Goal: Information Seeking & Learning: Find specific fact

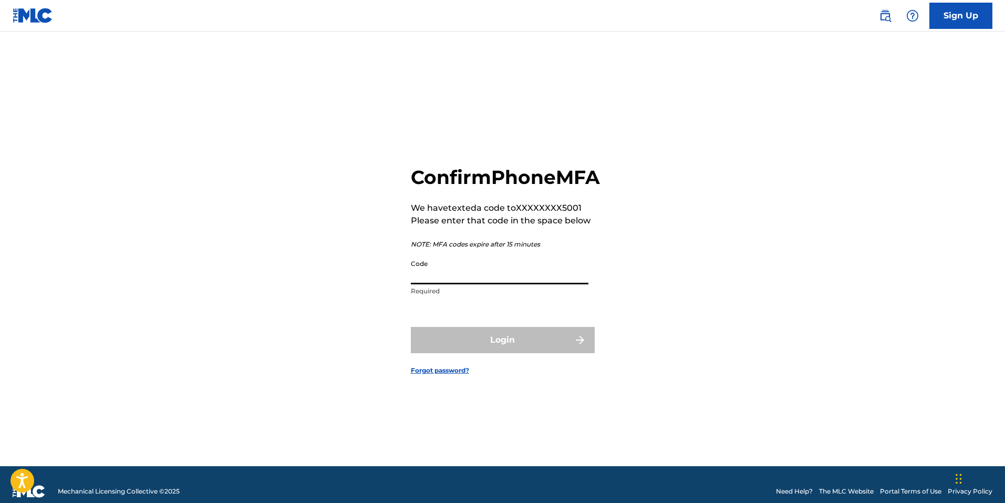
click at [448, 284] on input "Code" at bounding box center [500, 269] width 178 height 30
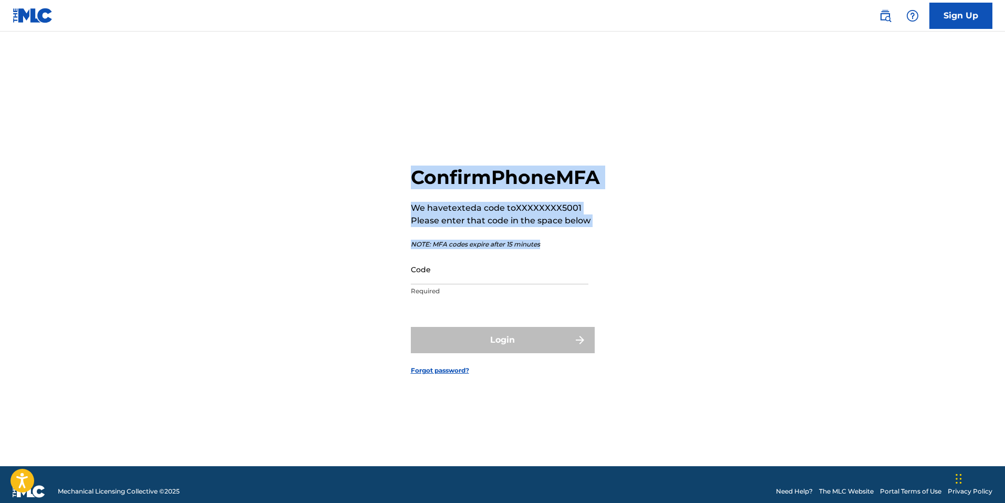
drag, startPoint x: 568, startPoint y: 257, endPoint x: 386, endPoint y: 160, distance: 205.9
click at [386, 160] on div "Confirm Phone MFA We have texted a code to XXXXXXXX5001 Please enter that code …" at bounding box center [502, 262] width 735 height 408
copy div "Confirm Phone MFA We have texted a code to XXXXXXXX5001 Please enter that code …"
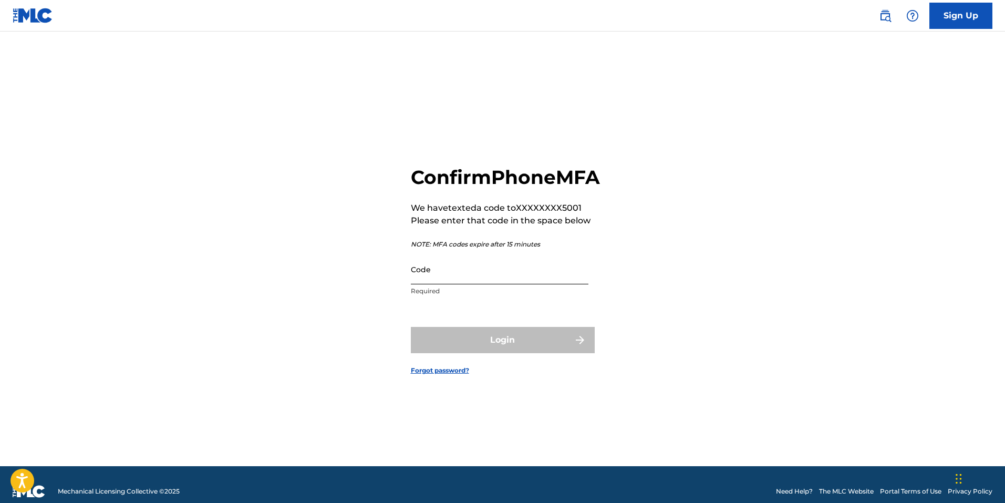
click at [495, 276] on input "Code" at bounding box center [500, 269] width 178 height 30
type input "4ea97c"
click at [502, 348] on button "Login" at bounding box center [503, 340] width 184 height 26
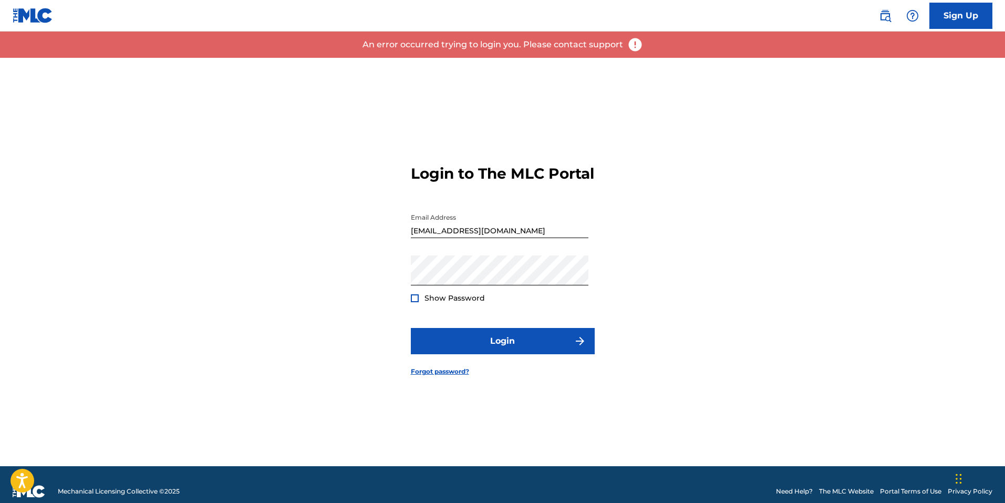
click at [637, 43] on img at bounding box center [635, 45] width 16 height 16
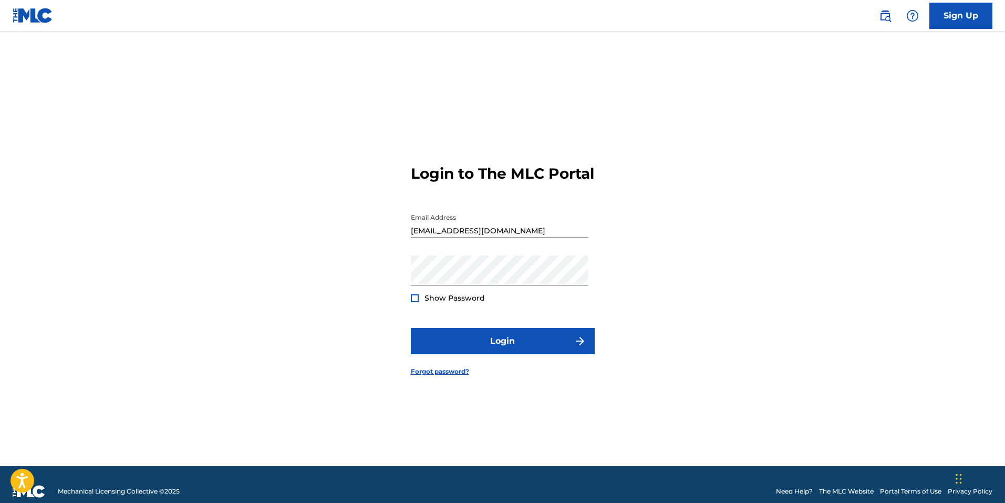
click at [583, 213] on form "Login to The MLC Portal Email Address [EMAIL_ADDRESS][DOMAIN_NAME] Password Sho…" at bounding box center [503, 262] width 184 height 408
click at [443, 393] on form "Login to The MLC Portal Email Address [EMAIL_ADDRESS][DOMAIN_NAME] Password Sho…" at bounding box center [503, 262] width 184 height 408
click at [887, 15] on img at bounding box center [885, 15] width 13 height 13
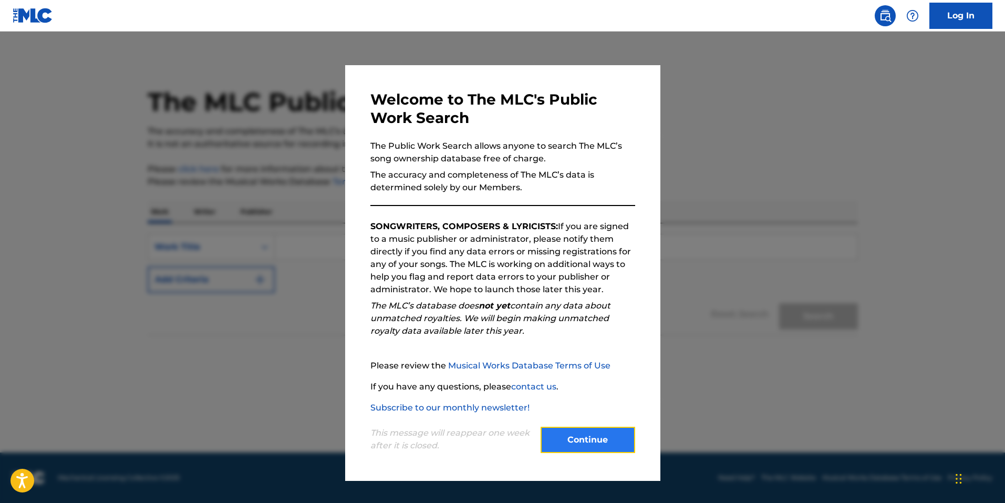
click at [597, 436] on button "Continue" at bounding box center [588, 440] width 95 height 26
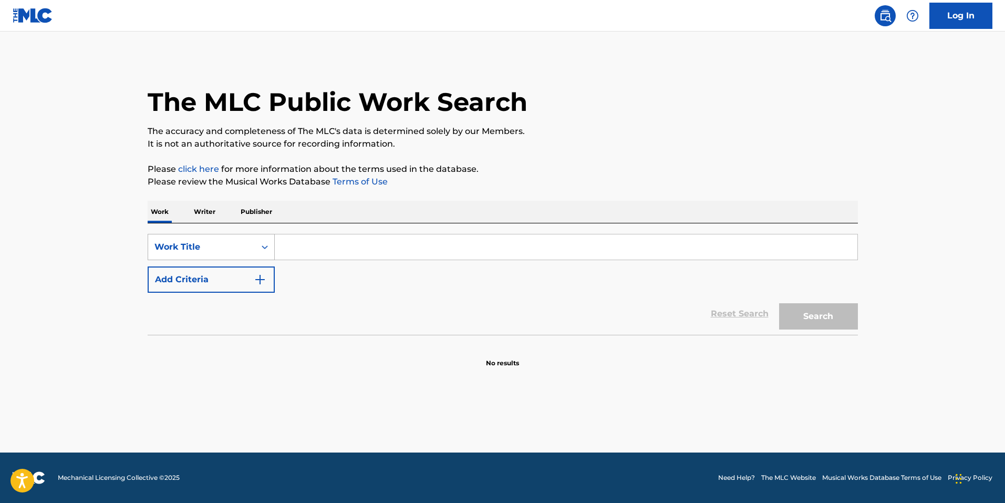
click at [269, 256] on div "Search Form" at bounding box center [264, 246] width 19 height 25
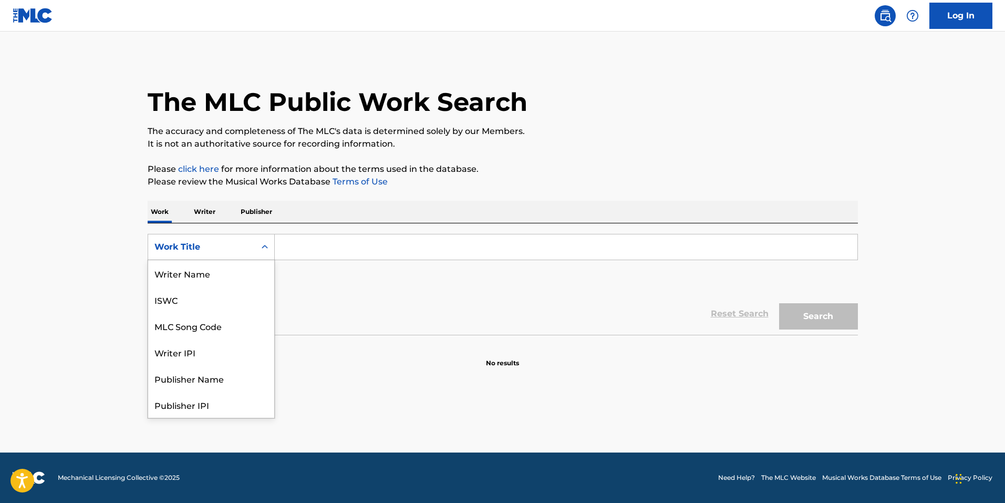
scroll to position [53, 0]
click at [301, 251] on input "Search Form" at bounding box center [566, 246] width 583 height 25
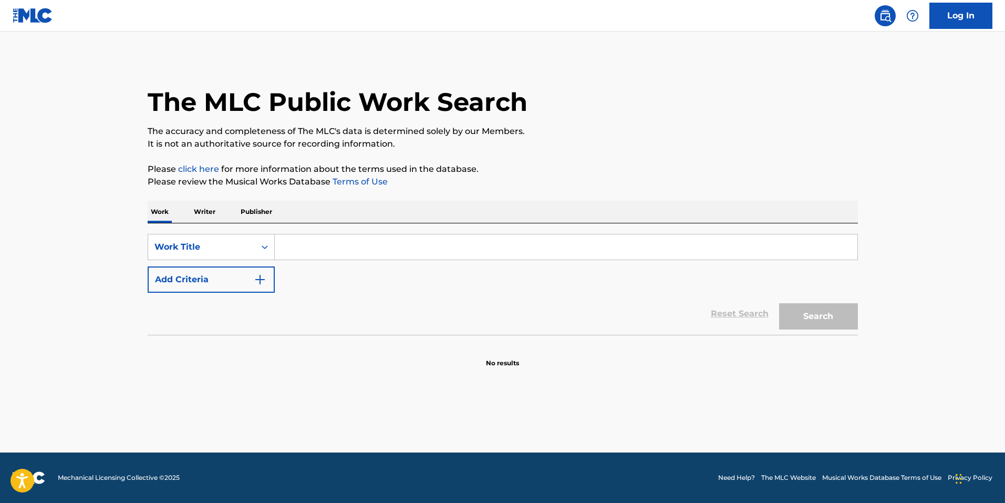
click at [555, 334] on div "Reset Search Search" at bounding box center [503, 314] width 710 height 42
click at [335, 238] on input "Search Form" at bounding box center [566, 246] width 583 height 25
type input "kandy paint"
click at [779, 303] on button "Search" at bounding box center [818, 316] width 79 height 26
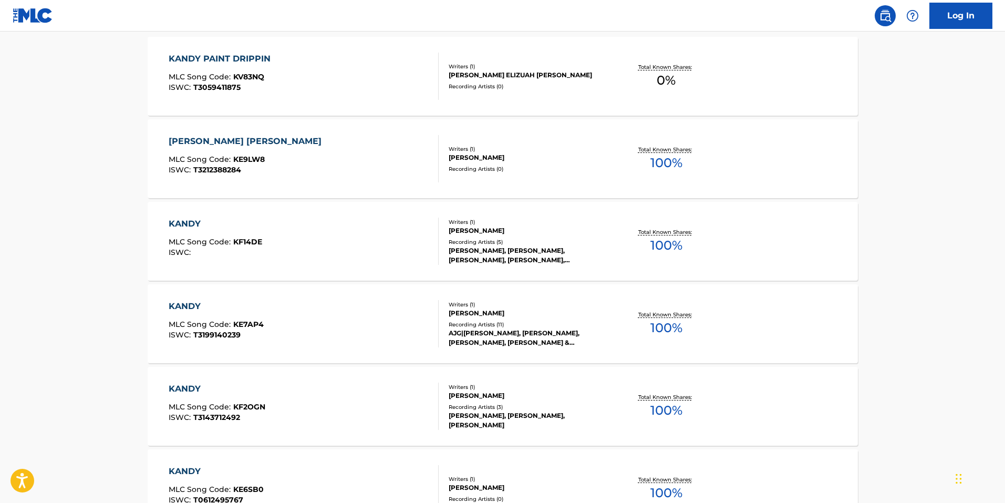
scroll to position [0, 0]
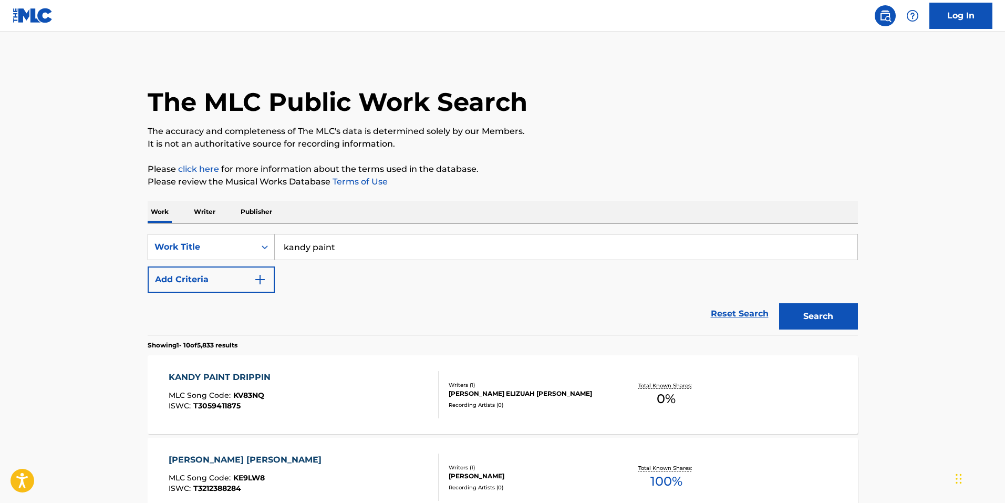
click at [209, 206] on p "Writer" at bounding box center [205, 212] width 28 height 22
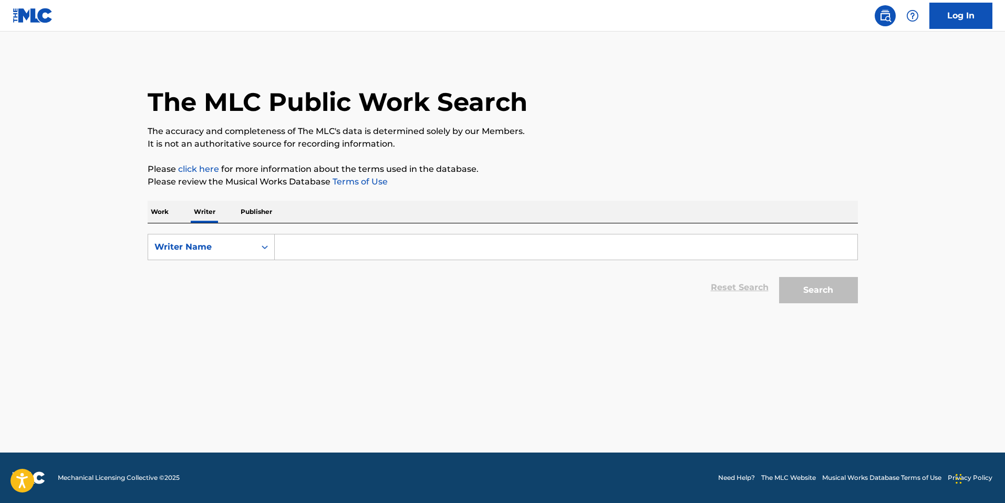
click at [288, 241] on input "Search Form" at bounding box center [566, 246] width 583 height 25
click at [779, 277] on button "Search" at bounding box center [818, 290] width 79 height 26
click at [285, 244] on input "kiltkarter" at bounding box center [566, 246] width 583 height 25
click at [294, 244] on input "kiltkarter" at bounding box center [566, 246] width 583 height 25
type input "kilt karter"
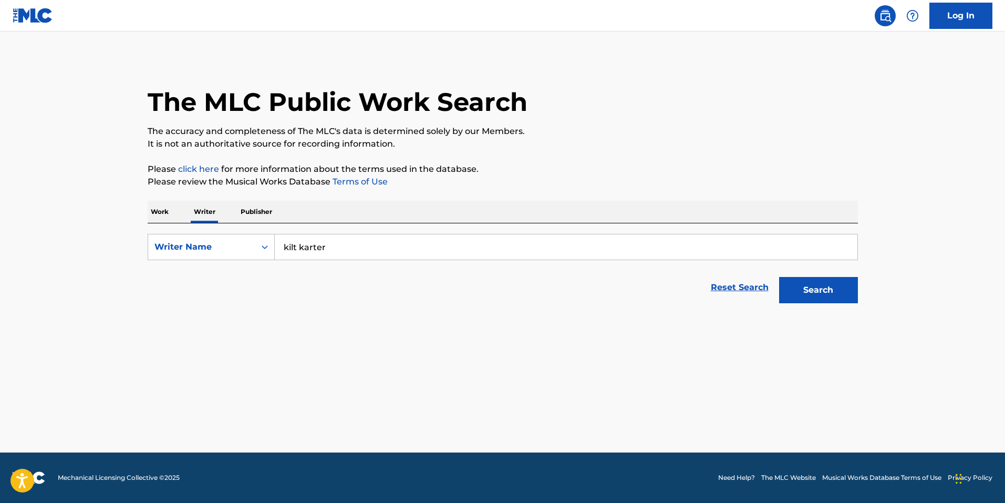
click at [779, 277] on button "Search" at bounding box center [818, 290] width 79 height 26
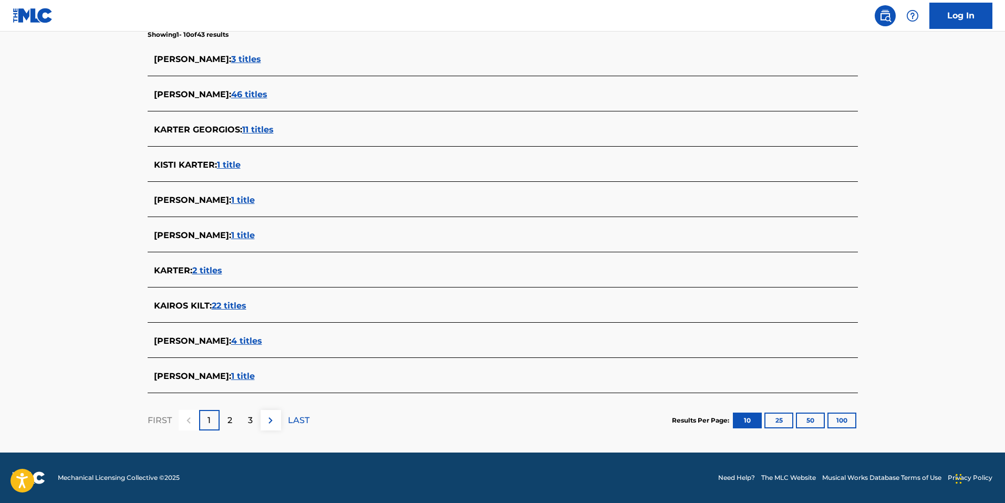
scroll to position [284, 0]
click at [263, 422] on button at bounding box center [271, 420] width 20 height 20
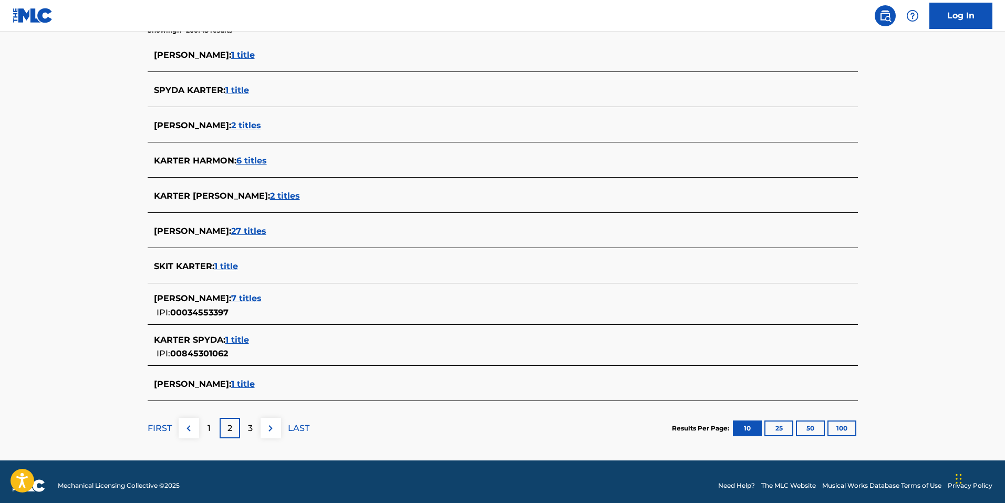
scroll to position [296, 0]
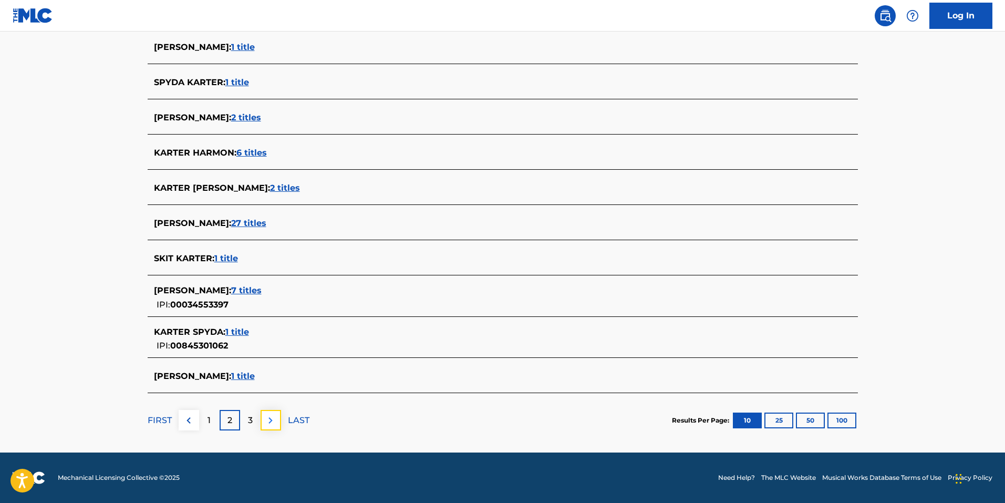
click at [269, 424] on img at bounding box center [270, 420] width 13 height 13
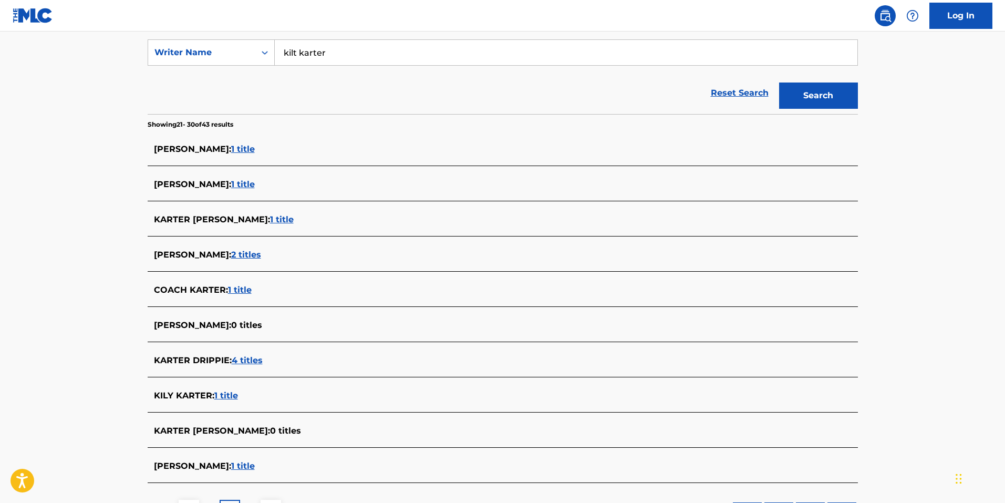
scroll to position [196, 0]
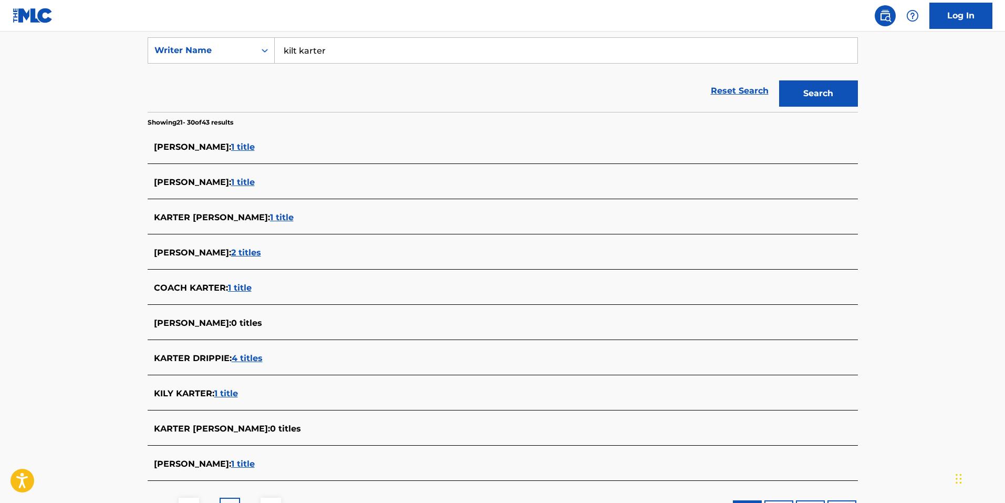
click at [226, 393] on span "1 title" at bounding box center [226, 393] width 24 height 10
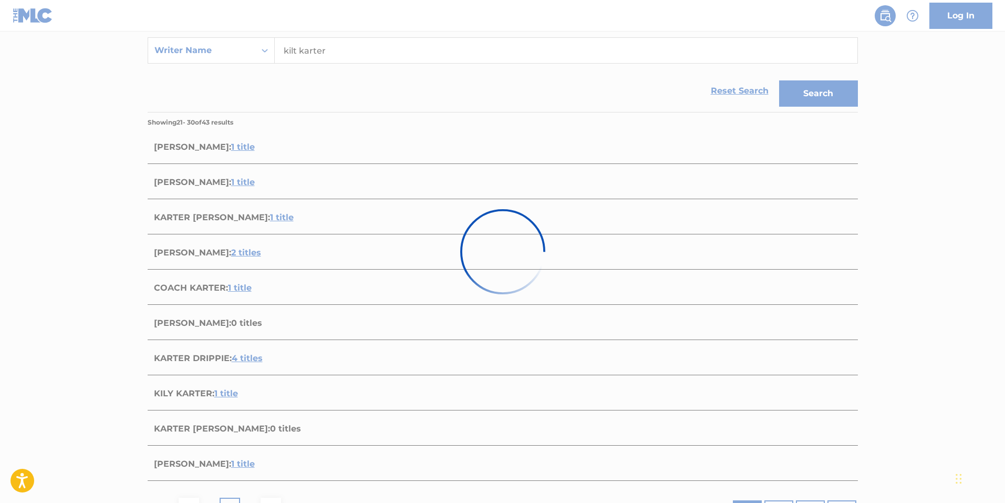
scroll to position [36, 0]
